Goal: Check status: Check status

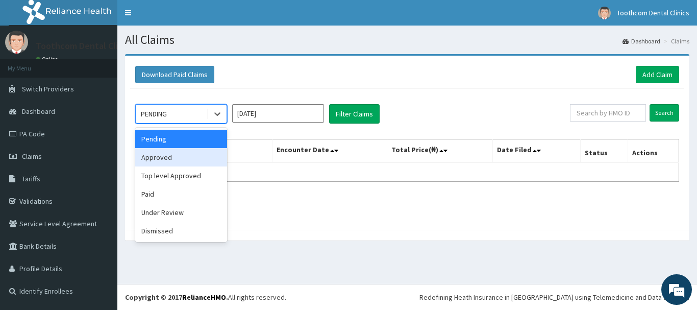
click at [175, 159] on div "Approved" at bounding box center [181, 157] width 92 height 18
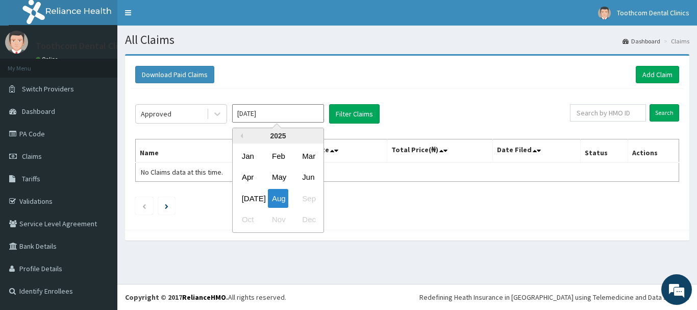
click at [267, 119] on input "[DATE]" at bounding box center [278, 113] width 92 height 18
click at [249, 192] on div "[DATE]" at bounding box center [248, 198] width 20 height 19
type input "[DATE]"
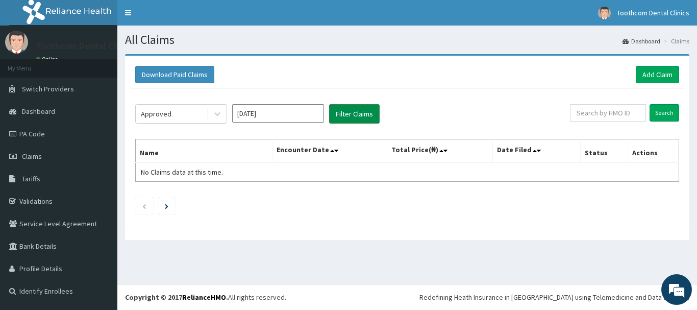
click at [346, 112] on button "Filter Claims" at bounding box center [354, 113] width 50 height 19
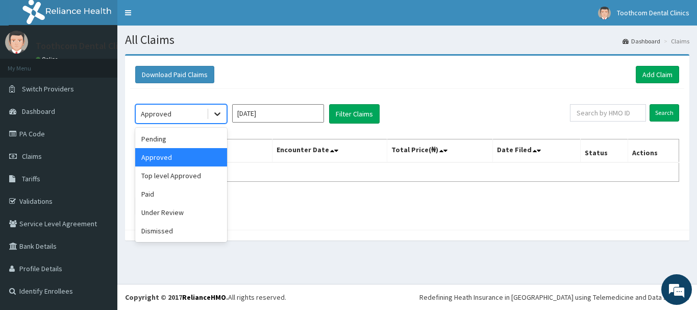
click at [218, 109] on icon at bounding box center [217, 114] width 10 height 10
click at [160, 192] on div "Paid" at bounding box center [181, 194] width 92 height 18
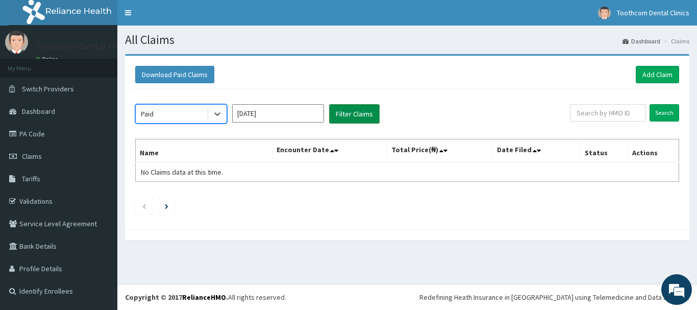
click at [360, 112] on button "Filter Claims" at bounding box center [354, 113] width 50 height 19
